Goal: Find specific page/section: Find specific page/section

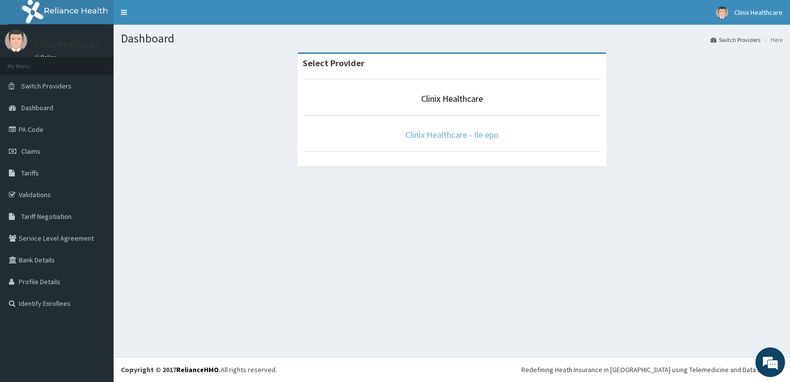
click at [465, 135] on link "Clinix Healthcare - Ile epo" at bounding box center [452, 134] width 93 height 11
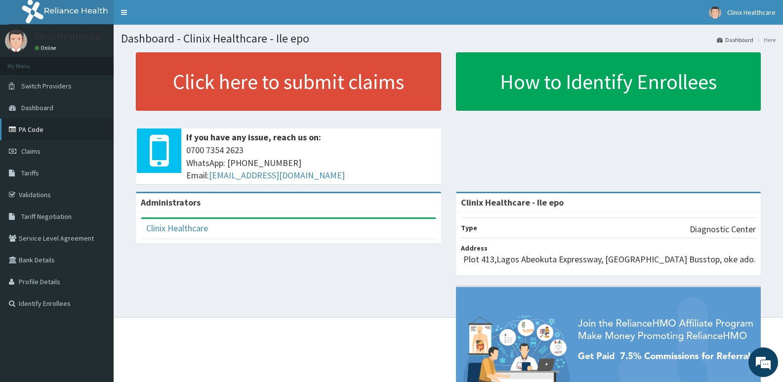
click at [36, 131] on link "PA Code" at bounding box center [57, 130] width 114 height 22
